Goal: Information Seeking & Learning: Learn about a topic

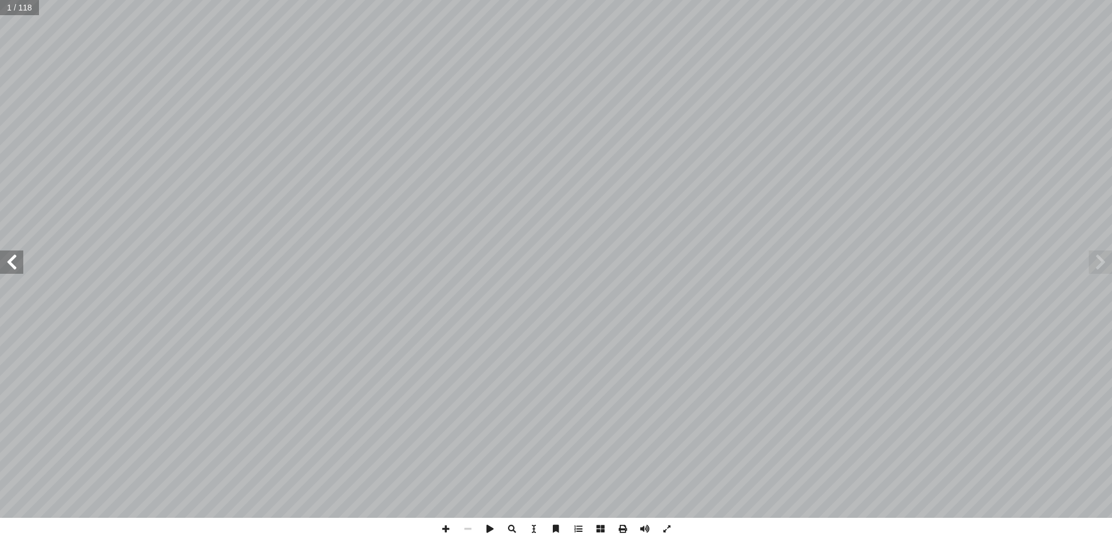
click at [10, 256] on span at bounding box center [11, 261] width 23 height 23
click at [10, 258] on span at bounding box center [11, 261] width 23 height 23
click at [19, 257] on span at bounding box center [11, 261] width 23 height 23
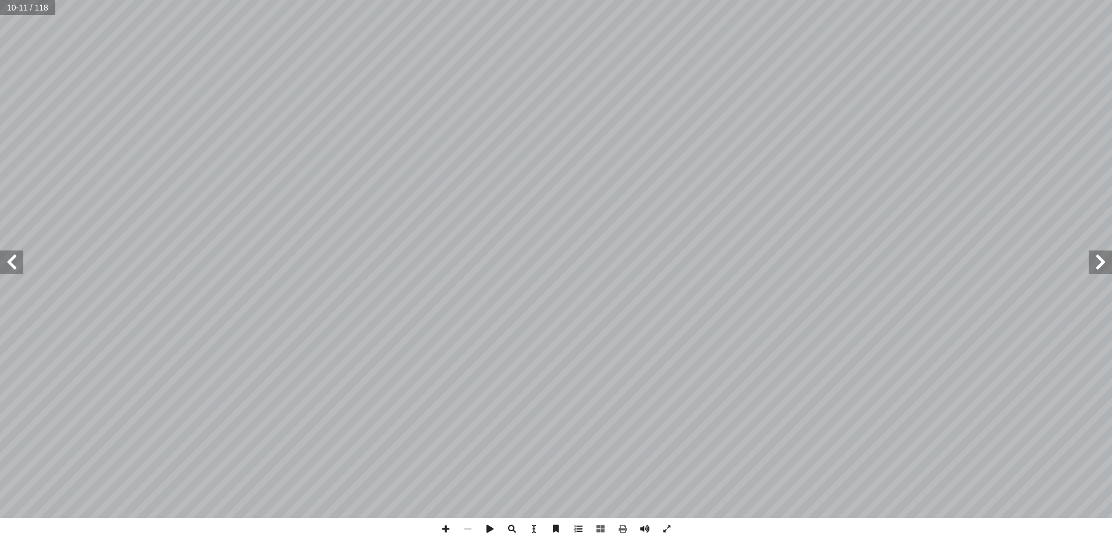
click at [1100, 261] on span at bounding box center [1100, 261] width 23 height 23
click at [13, 261] on span at bounding box center [11, 261] width 23 height 23
click at [13, 258] on span at bounding box center [11, 261] width 23 height 23
click at [15, 261] on span at bounding box center [11, 261] width 23 height 23
click at [1107, 261] on span at bounding box center [1100, 261] width 23 height 23
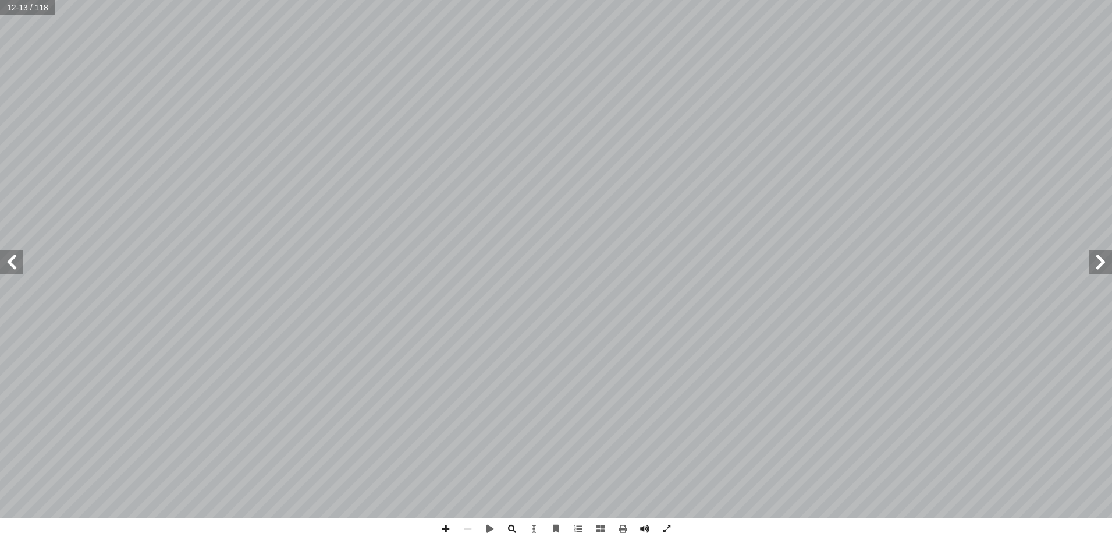
click at [8, 258] on span at bounding box center [11, 261] width 23 height 23
click at [1103, 255] on span at bounding box center [1100, 261] width 23 height 23
click at [1102, 256] on span at bounding box center [1100, 261] width 23 height 23
click at [15, 264] on span at bounding box center [11, 261] width 23 height 23
click at [10, 262] on span at bounding box center [11, 261] width 23 height 23
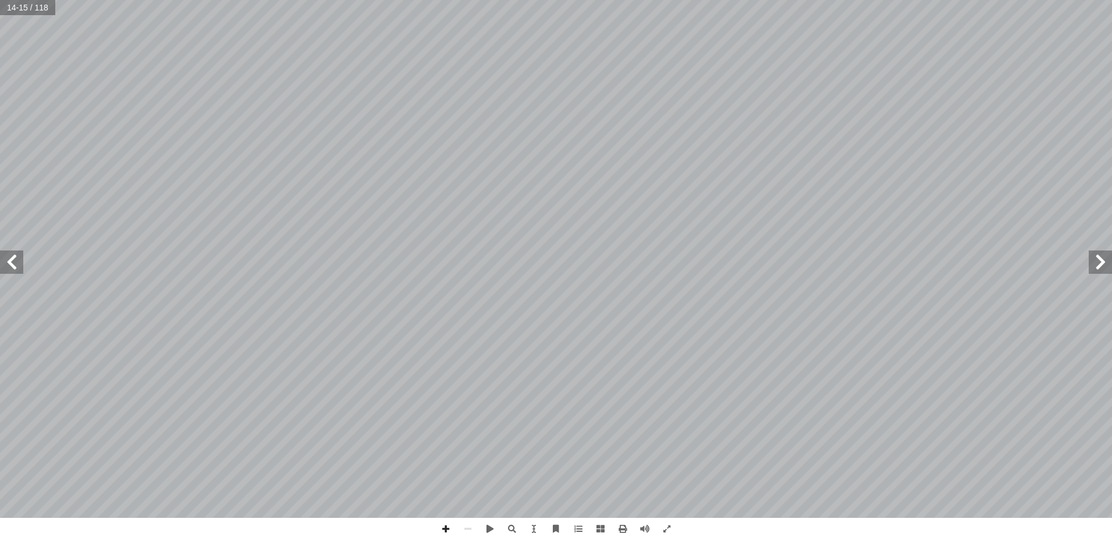
click at [1100, 253] on span at bounding box center [1100, 261] width 23 height 23
click at [1100, 258] on span at bounding box center [1100, 261] width 23 height 23
click at [1103, 262] on span at bounding box center [1100, 261] width 23 height 23
click at [13, 258] on span at bounding box center [11, 261] width 23 height 23
